Goal: Navigation & Orientation: Find specific page/section

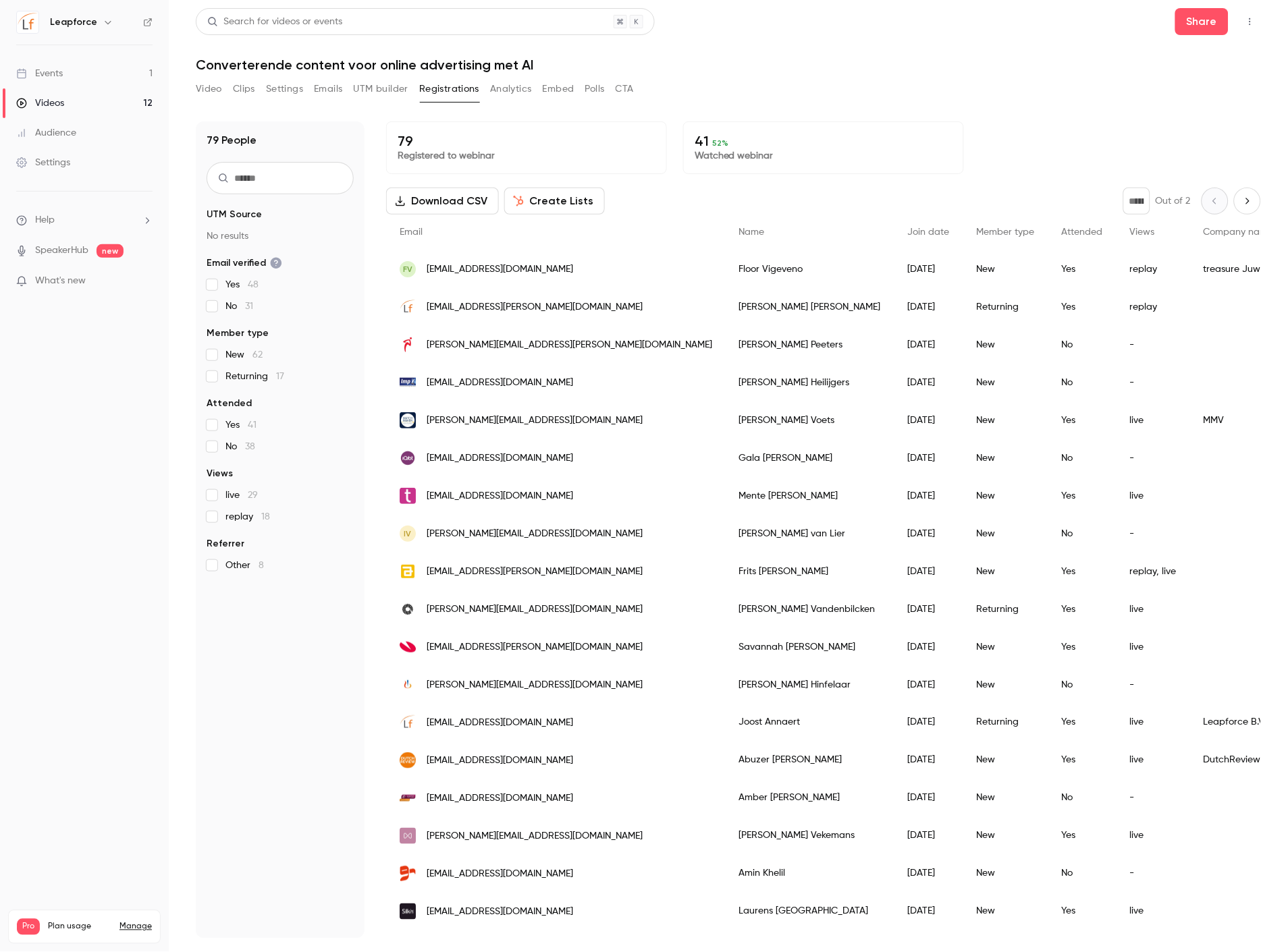
click at [86, 80] on link "Events 1" at bounding box center [84, 73] width 169 height 30
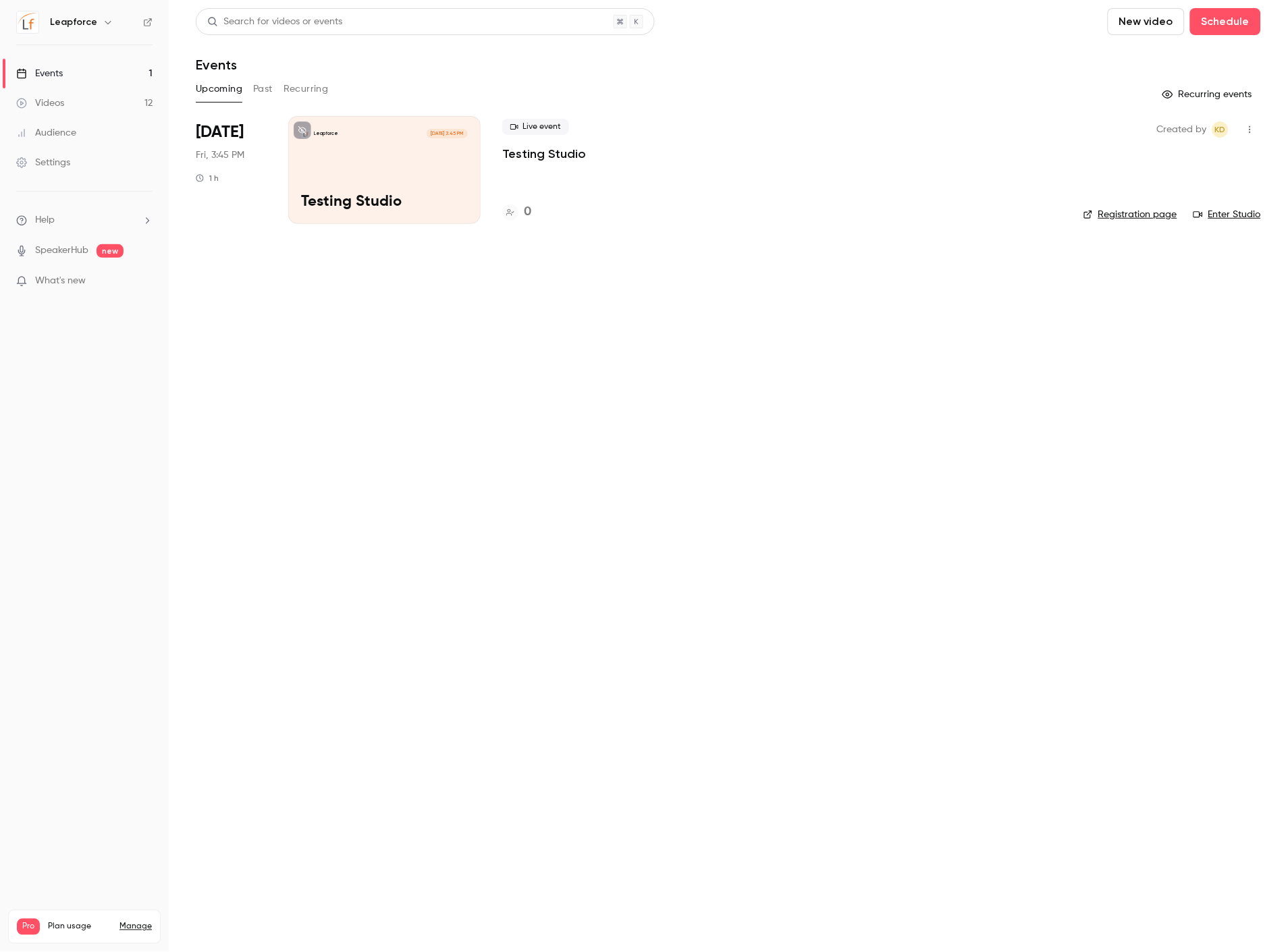
click at [86, 96] on link "Videos 12" at bounding box center [84, 103] width 169 height 30
